Goal: Task Accomplishment & Management: Manage account settings

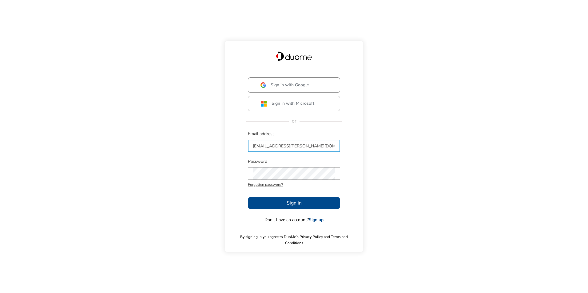
type input "[EMAIL_ADDRESS][PERSON_NAME][DOMAIN_NAME]"
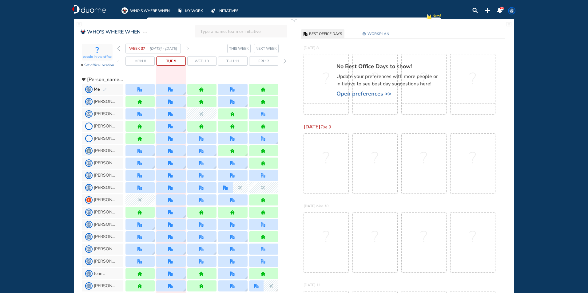
click at [362, 93] on span "Open preferences >>" at bounding box center [390, 94] width 108 height 6
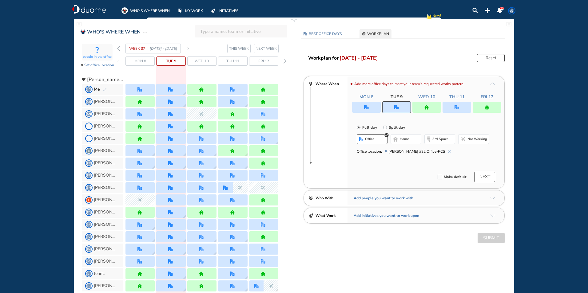
click at [388, 127] on input "Split day" at bounding box center [389, 131] width 12 height 12
radio input "true"
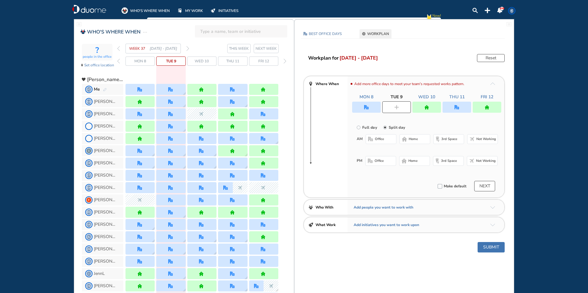
click at [373, 139] on img "office-bdbdbd" at bounding box center [370, 139] width 5 height 5
click at [414, 160] on span "home" at bounding box center [412, 162] width 9 height 5
click at [491, 250] on button "Submit" at bounding box center [490, 249] width 27 height 10
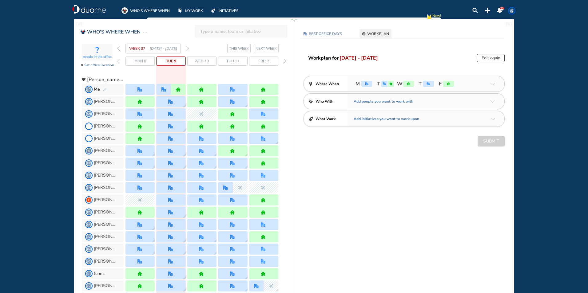
click at [484, 57] on div "Edit again" at bounding box center [491, 58] width 28 height 8
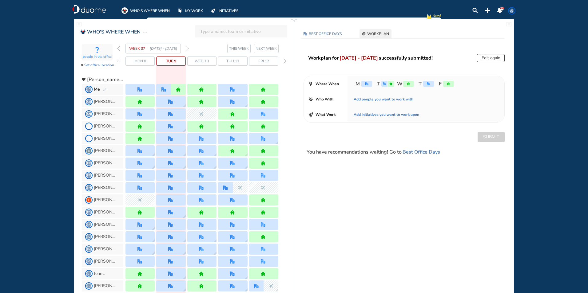
click at [104, 89] on img "pen-edit" at bounding box center [105, 90] width 4 height 4
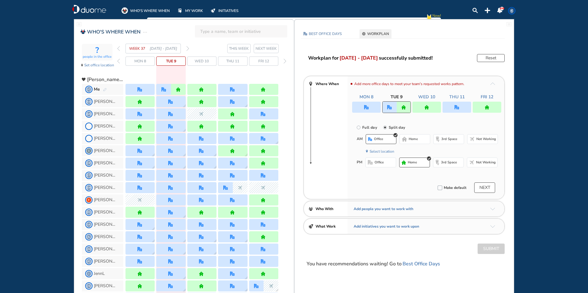
click at [495, 103] on div at bounding box center [487, 107] width 29 height 11
radio input "true"
